Goal: Transaction & Acquisition: Purchase product/service

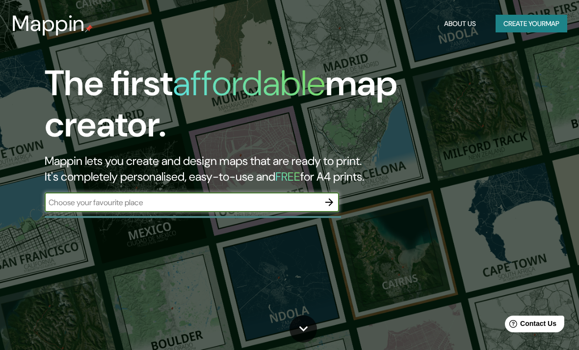
click at [268, 198] on input "text" at bounding box center [182, 202] width 275 height 11
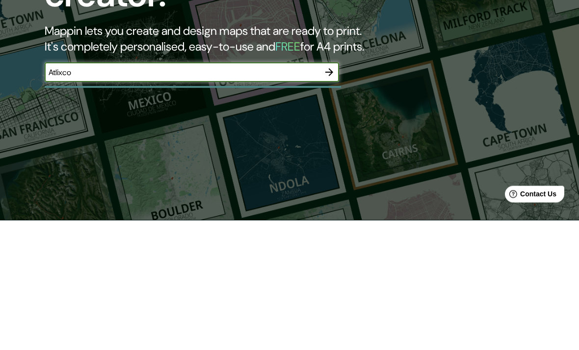
type input "Atlixco"
click at [333, 196] on icon "button" at bounding box center [329, 202] width 12 height 12
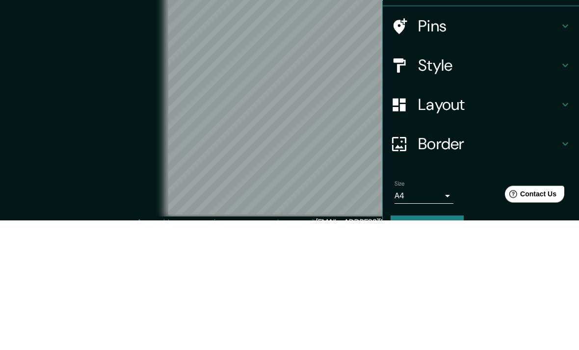
scroll to position [40, 0]
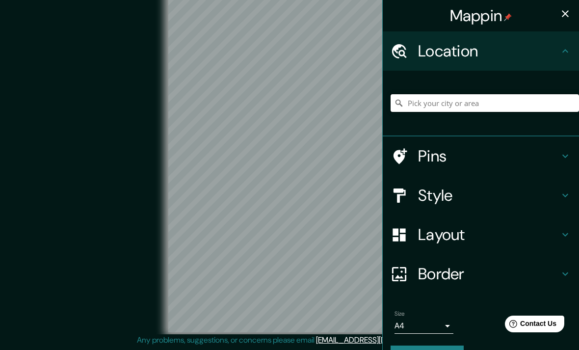
click at [477, 104] on input "Pick your city or area" at bounding box center [484, 103] width 188 height 18
click at [461, 102] on input "Pick your city or area" at bounding box center [484, 103] width 188 height 18
click at [460, 102] on input "Pick your city or area" at bounding box center [484, 103] width 188 height 18
click at [533, 239] on h4 "Layout" at bounding box center [488, 235] width 141 height 20
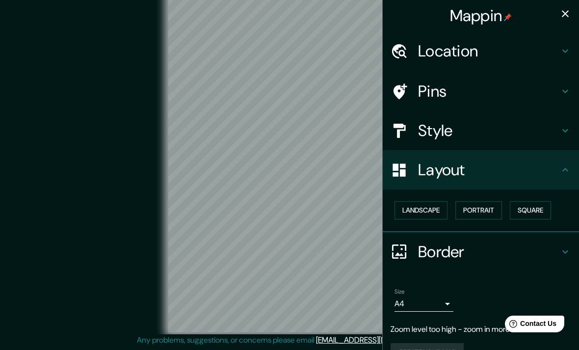
click at [492, 204] on button "Portrait" at bounding box center [478, 210] width 47 height 18
click at [532, 209] on button "Square" at bounding box center [530, 210] width 41 height 18
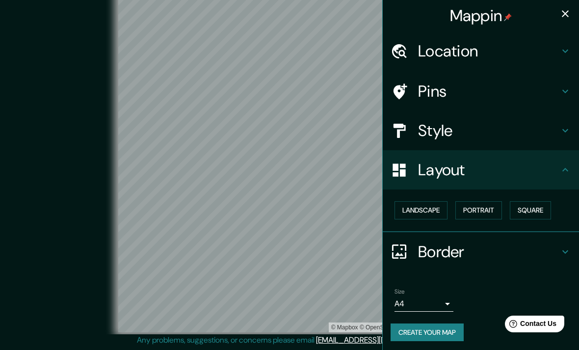
click at [561, 12] on icon "button" at bounding box center [565, 14] width 12 height 12
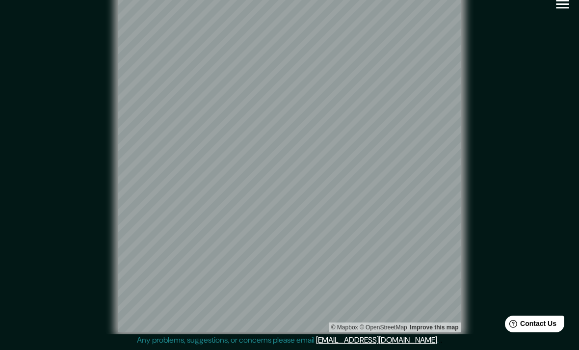
click at [554, 96] on div "© Mapbox © OpenStreetMap Improve this map" at bounding box center [289, 161] width 552 height 346
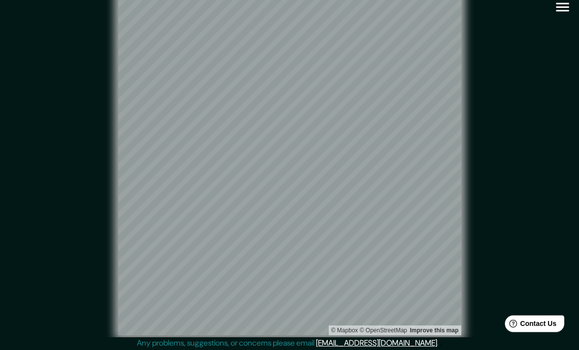
scroll to position [0, 0]
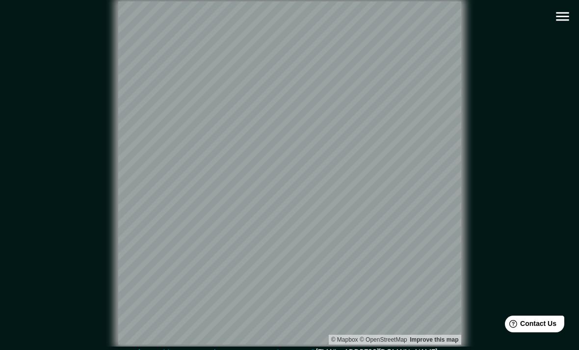
click at [561, 14] on icon "button" at bounding box center [562, 16] width 17 height 17
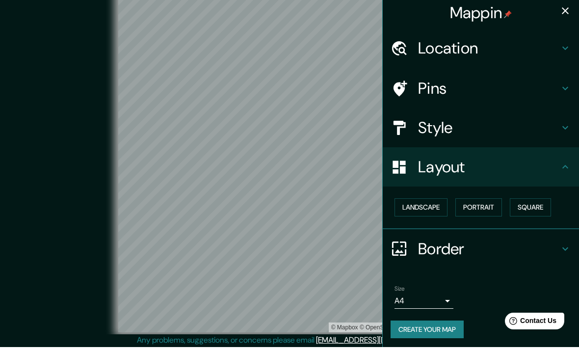
scroll to position [9, 0]
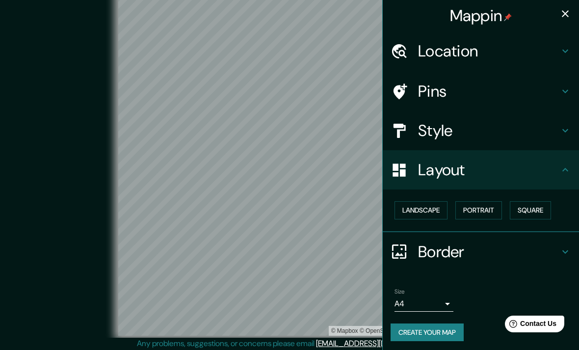
click at [454, 330] on button "Create your map" at bounding box center [426, 332] width 73 height 18
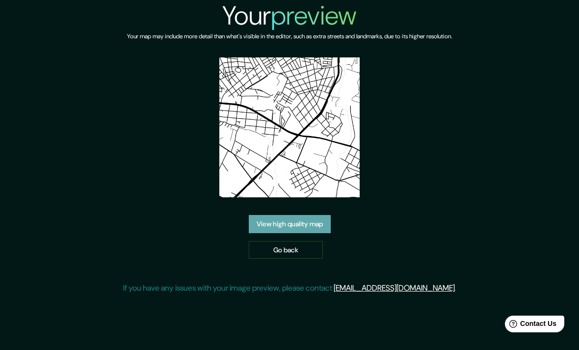
click at [314, 233] on link "View high quality map" at bounding box center [290, 224] width 82 height 18
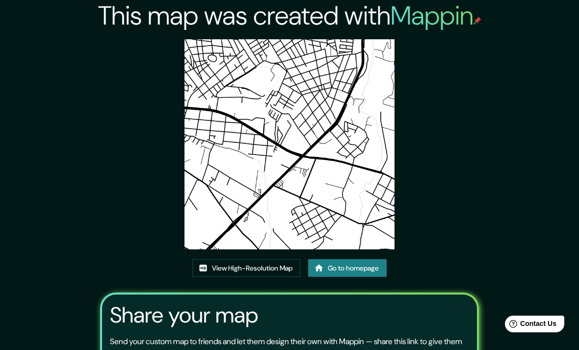
click at [202, 160] on img at bounding box center [289, 144] width 210 height 210
click at [316, 173] on img at bounding box center [289, 144] width 210 height 210
click at [307, 159] on img at bounding box center [289, 144] width 210 height 210
click at [307, 161] on img at bounding box center [289, 144] width 210 height 210
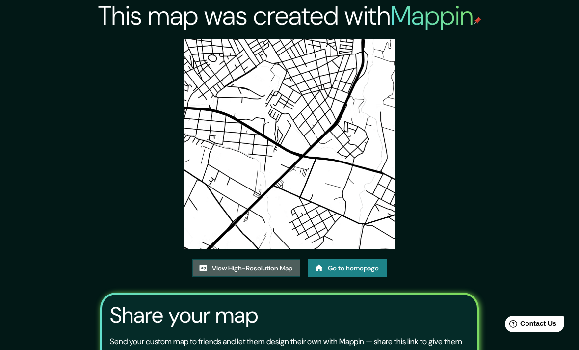
click at [208, 277] on link "View High-Resolution Map" at bounding box center [246, 268] width 108 height 18
